Goal: Task Accomplishment & Management: Use online tool/utility

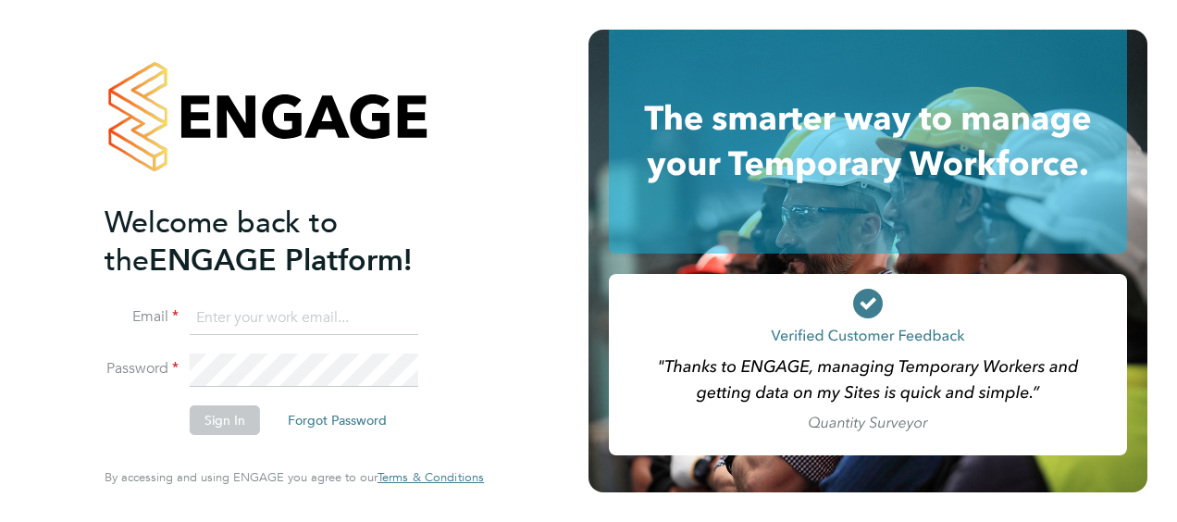
type input "michael.whalley@justice.gov.uk"
click at [228, 429] on button "Sign In" at bounding box center [225, 420] width 70 height 30
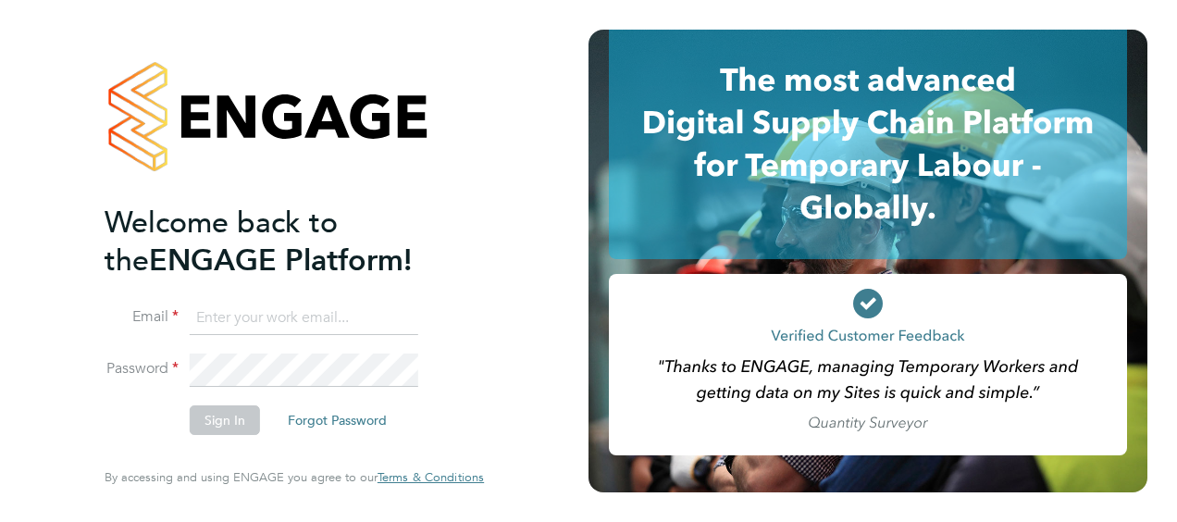
type input "michael.whalley@justice.gov.uk"
click at [233, 416] on button "Sign In" at bounding box center [225, 420] width 70 height 30
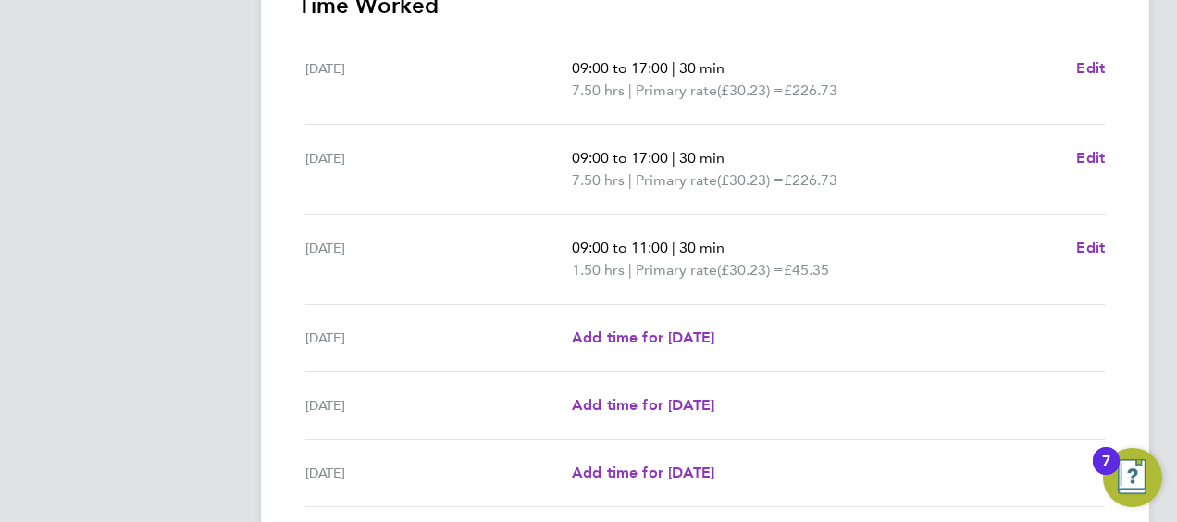
scroll to position [767, 0]
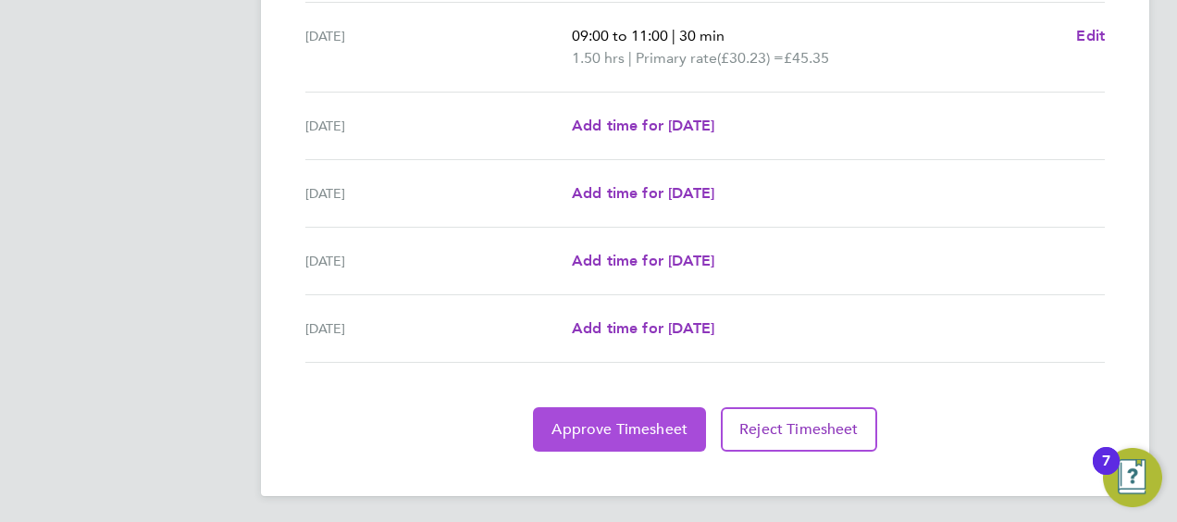
click at [616, 413] on button "Approve Timesheet" at bounding box center [619, 429] width 173 height 44
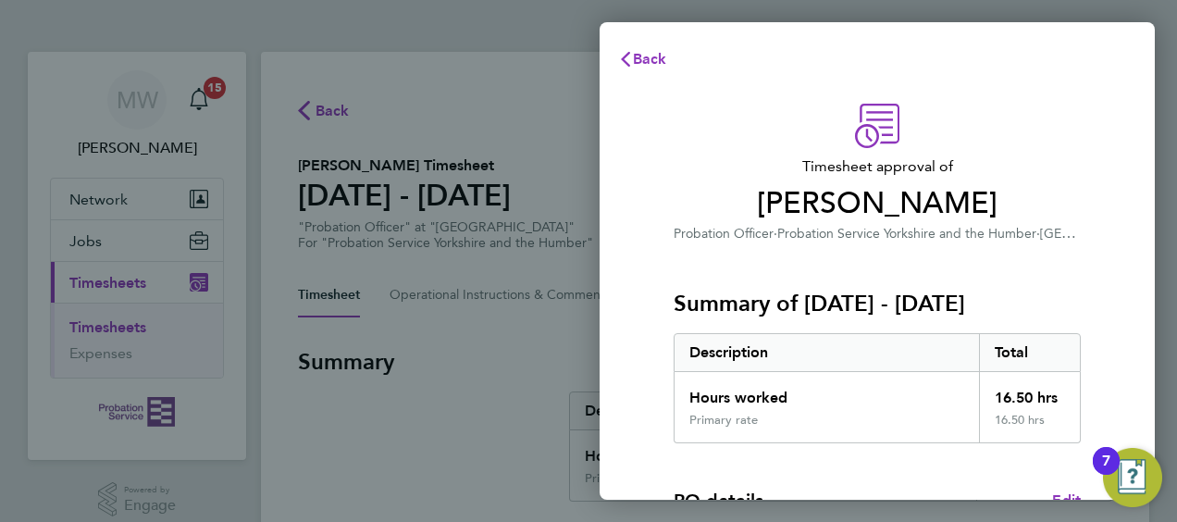
scroll to position [363, 0]
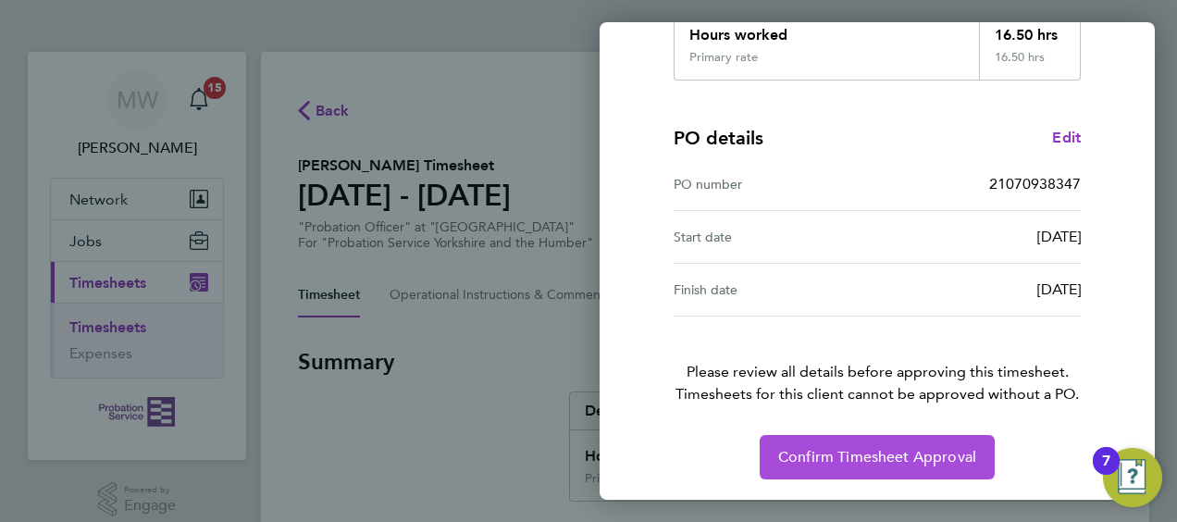
drag, startPoint x: 840, startPoint y: 448, endPoint x: 783, endPoint y: 397, distance: 76.7
click at [836, 448] on span "Confirm Timesheet Approval" at bounding box center [877, 457] width 198 height 19
